Goal: Task Accomplishment & Management: Manage account settings

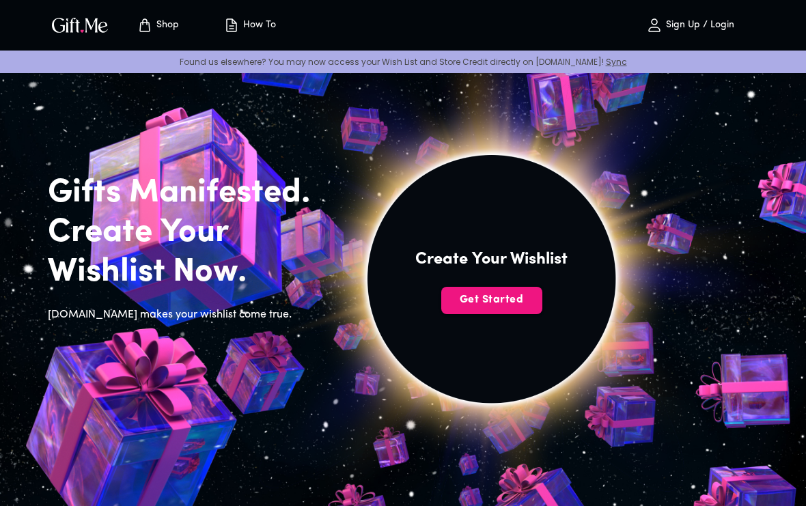
click at [703, 27] on p "Sign Up / Login" at bounding box center [699, 26] width 72 height 12
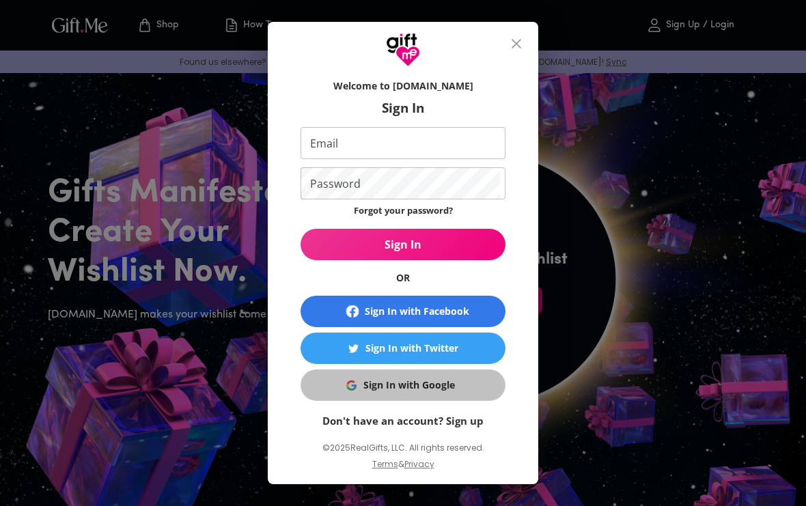
click at [396, 381] on div "Sign In with Google" at bounding box center [409, 385] width 92 height 15
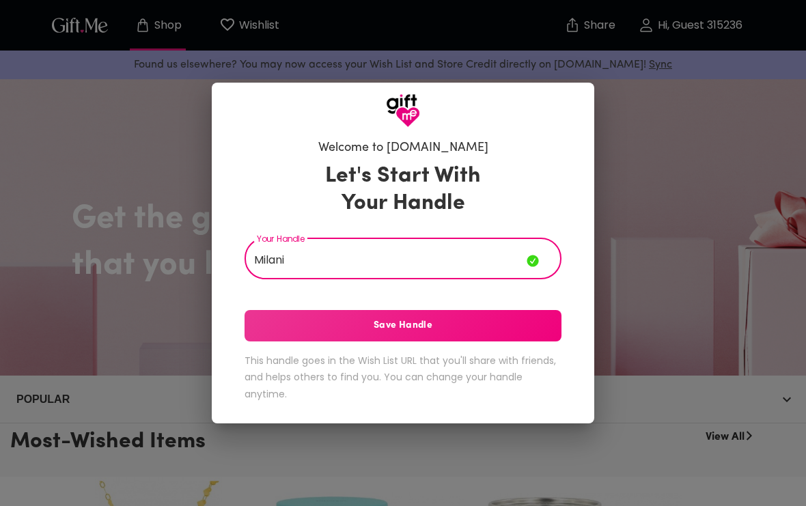
type input "Milani"
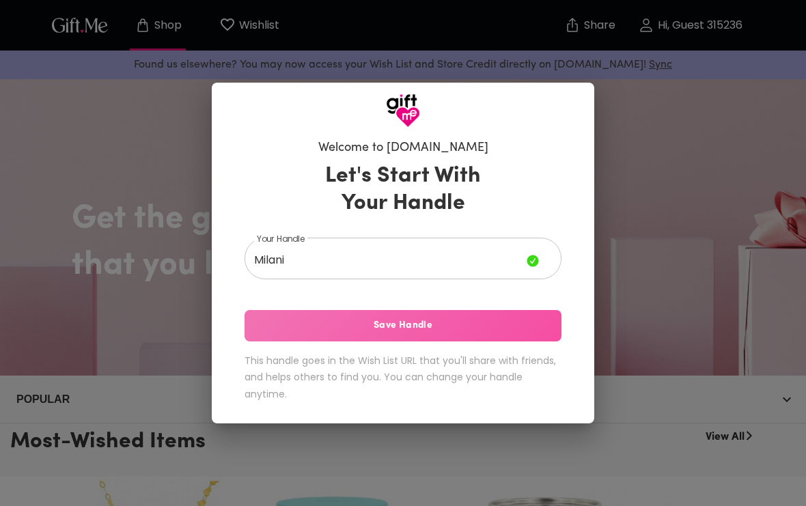
click at [423, 329] on span "Save Handle" at bounding box center [403, 325] width 317 height 15
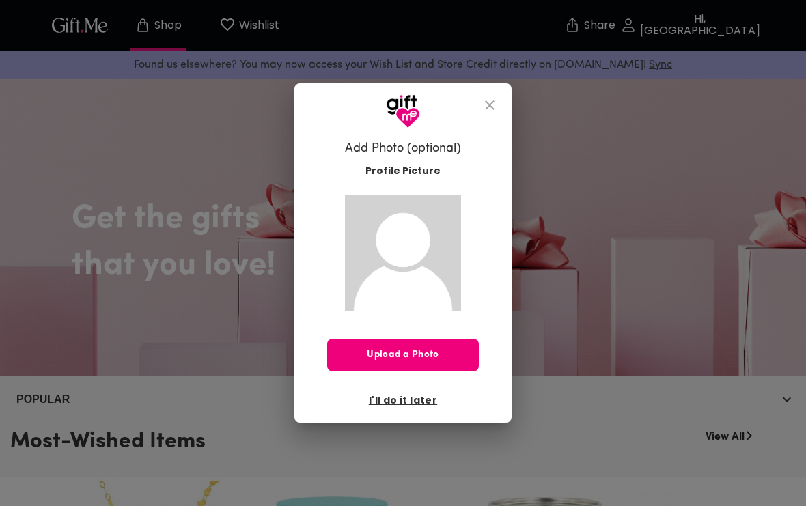
click at [437, 361] on span "Upload a Photo" at bounding box center [403, 355] width 152 height 15
click at [424, 352] on span "Upload a Photo" at bounding box center [403, 355] width 152 height 15
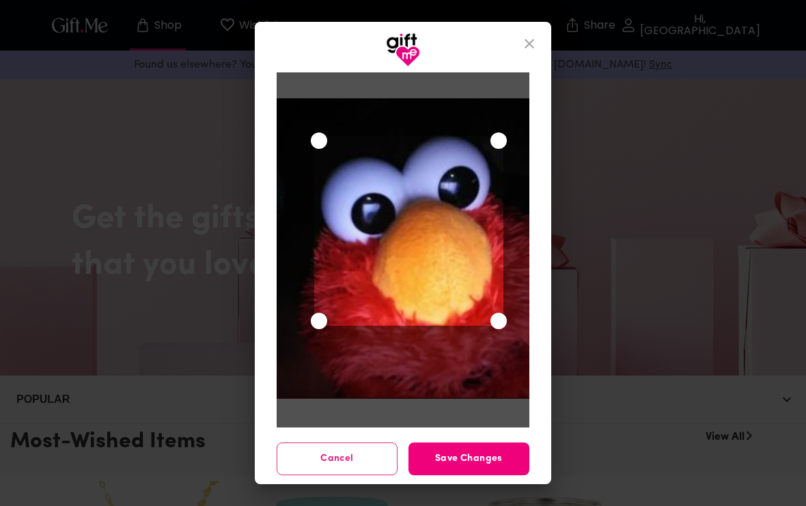
click at [499, 458] on span "Save Changes" at bounding box center [468, 459] width 121 height 15
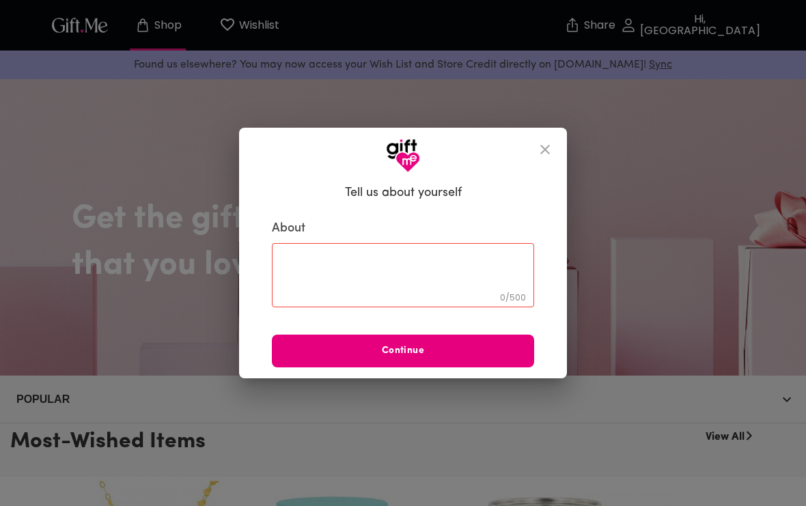
click at [360, 296] on div "0 / 500 ​" at bounding box center [403, 275] width 262 height 64
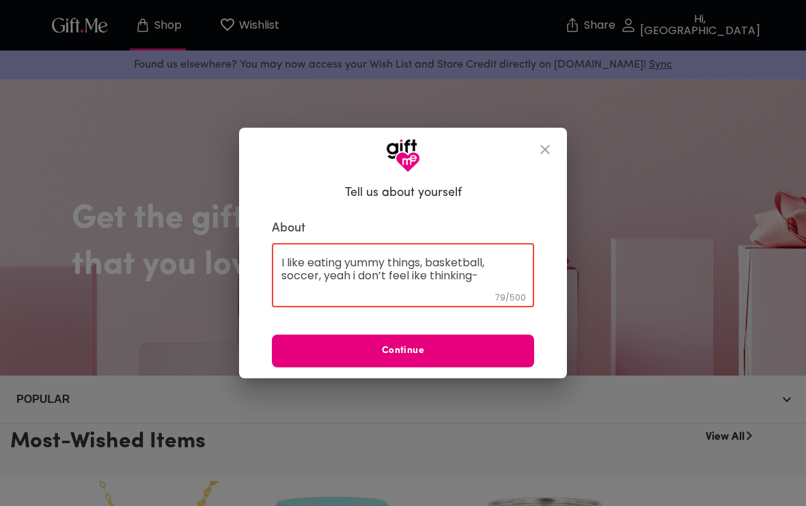
click at [409, 273] on textarea "I like eating yummy things, basketball, soccer, yeah i don’t feel ike thinking-" at bounding box center [402, 275] width 243 height 39
type textarea "I like eating yummy things, basketball, soccer, yeah i don’t feel like thinking-"
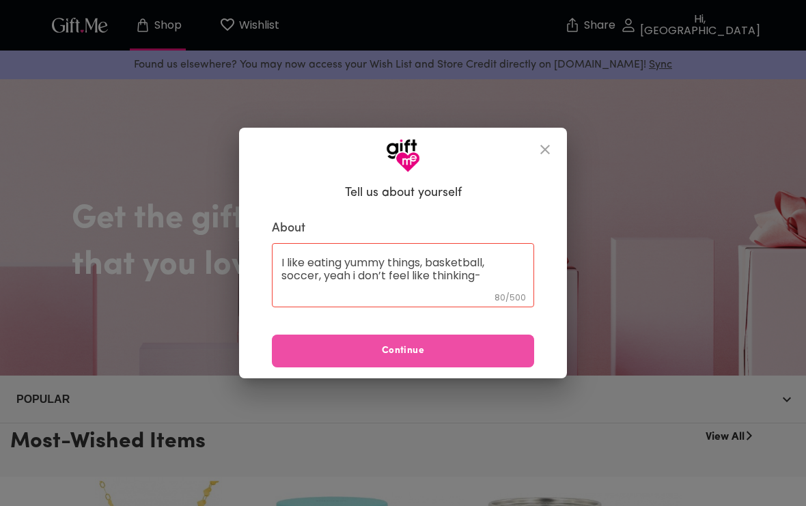
click at [487, 354] on span "Continue" at bounding box center [403, 351] width 262 height 15
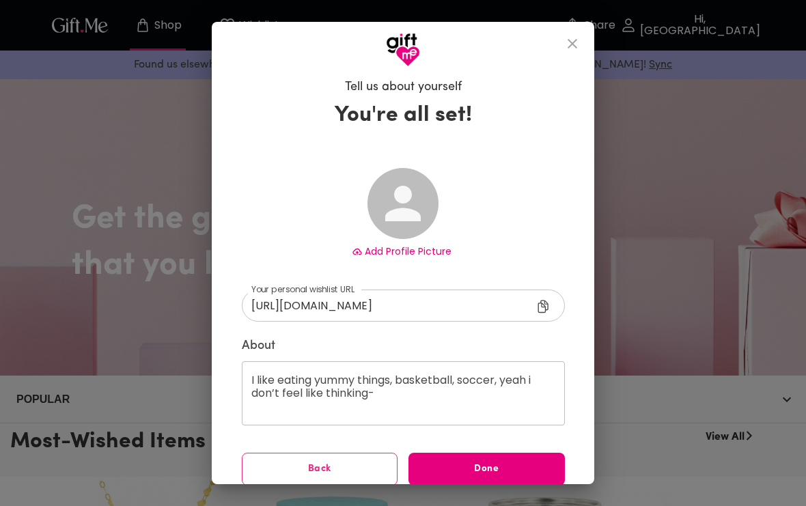
type input "[URL][DOMAIN_NAME]"
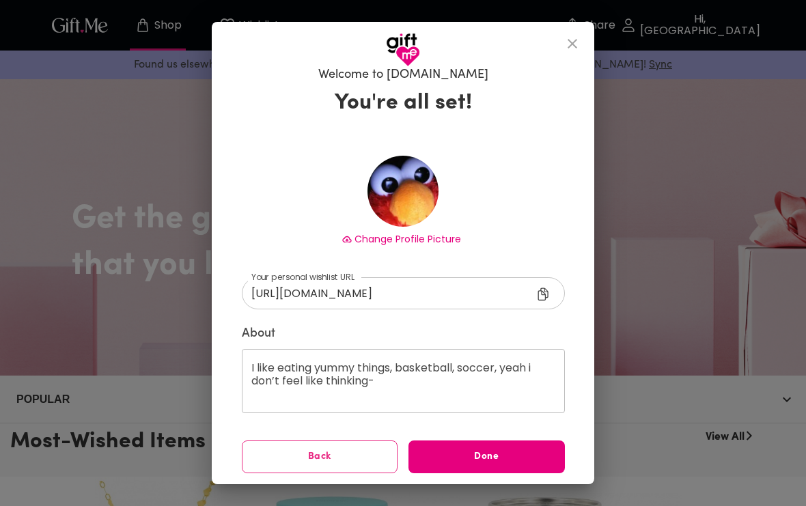
scroll to position [12, 0]
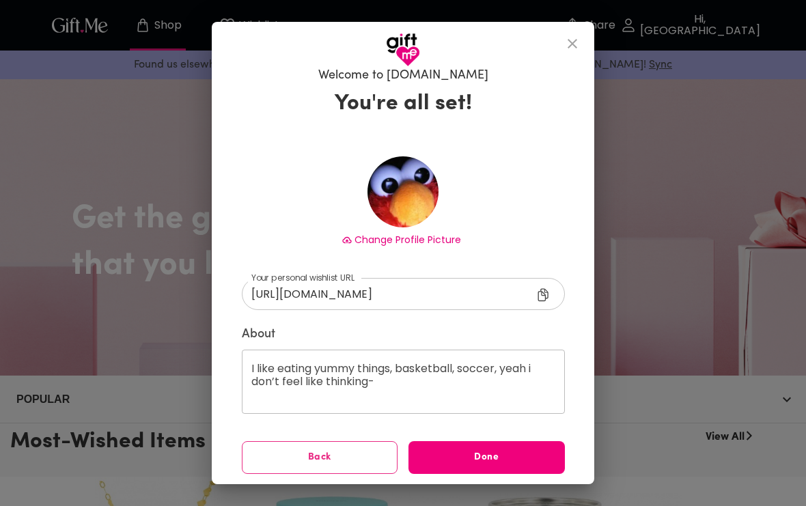
click at [517, 456] on span "Done" at bounding box center [486, 457] width 156 height 15
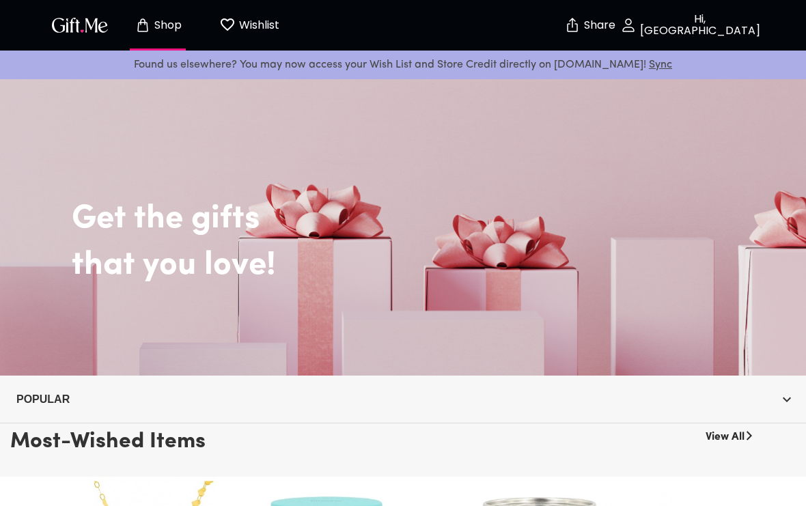
click at [615, 24] on p "Share" at bounding box center [598, 26] width 35 height 12
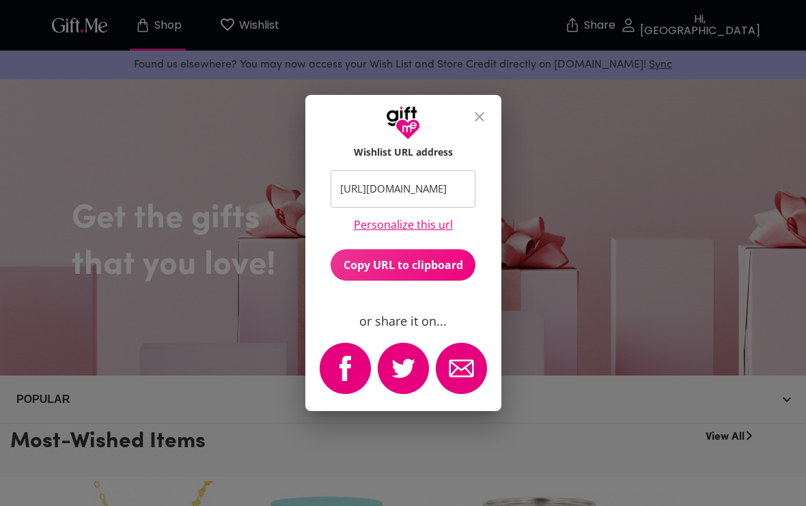
click at [420, 260] on span "Copy URL to clipboard" at bounding box center [403, 265] width 145 height 15
click at [483, 117] on icon "close" at bounding box center [479, 117] width 16 height 16
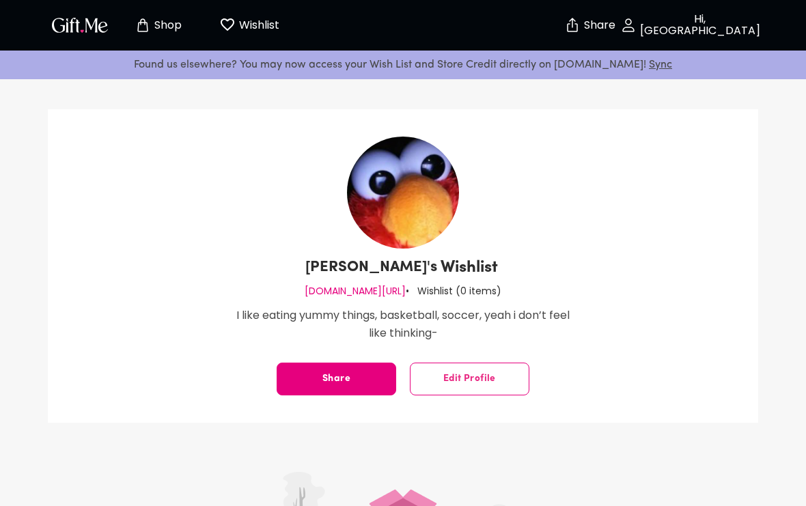
click at [592, 283] on div "Milani's Wishlist gift.me/milani • Wishlist ( 0 items ) I like eating yummy thi…" at bounding box center [403, 266] width 710 height 314
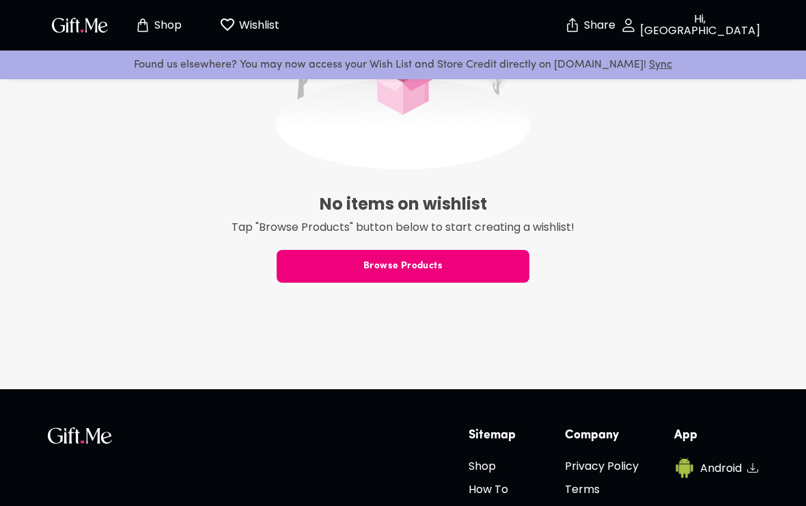
scroll to position [443, 0]
